Goal: Task Accomplishment & Management: Complete application form

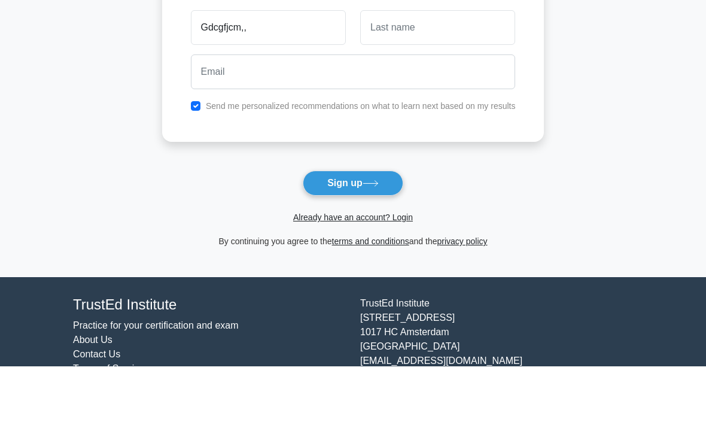
type input "Gdcgfjcm,,"
click at [352, 241] on button "Sign up" at bounding box center [353, 241] width 101 height 25
type input "Kshxhnd"
click at [352, 241] on button "Sign up" at bounding box center [353, 241] width 101 height 25
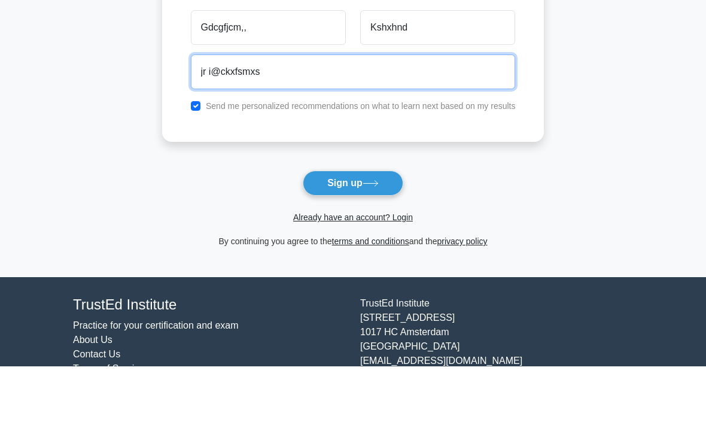
click at [352, 241] on button "Sign up" at bounding box center [353, 241] width 101 height 25
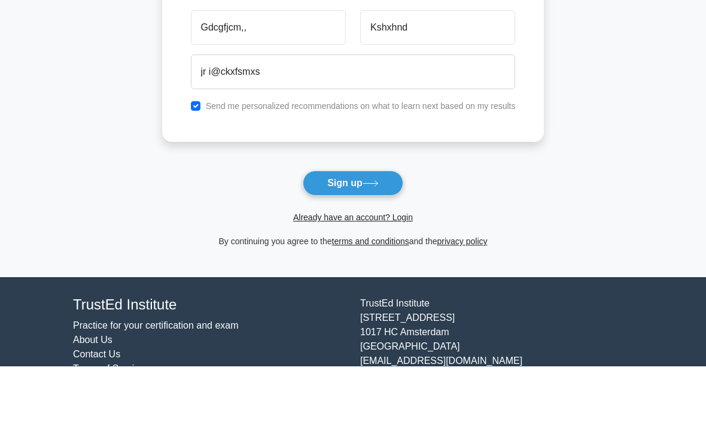
click at [637, 101] on main "Create your free account to store your results [GEOGRAPHIC_DATA],, Kshxhnd jr i…" at bounding box center [353, 158] width 706 height 356
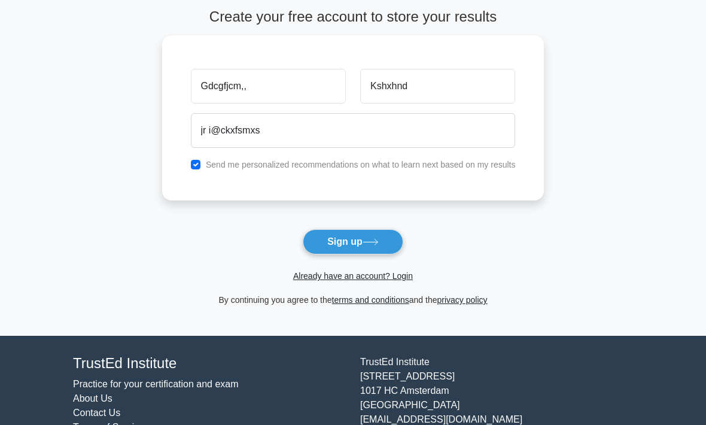
click at [373, 251] on button "Sign up" at bounding box center [353, 241] width 101 height 25
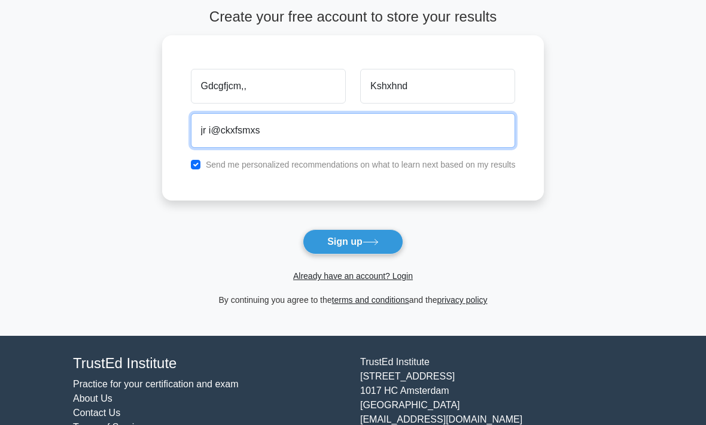
scroll to position [58, 0]
type input "jr i@ckxfsmxs"
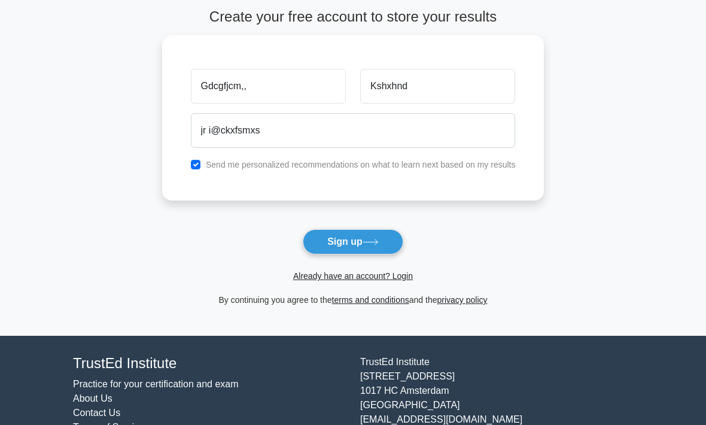
click at [626, 65] on main "Create your free account to store your results [GEOGRAPHIC_DATA],, Kshxhnd jr i…" at bounding box center [353, 158] width 706 height 356
